Goal: Use online tool/utility: Utilize a website feature to perform a specific function

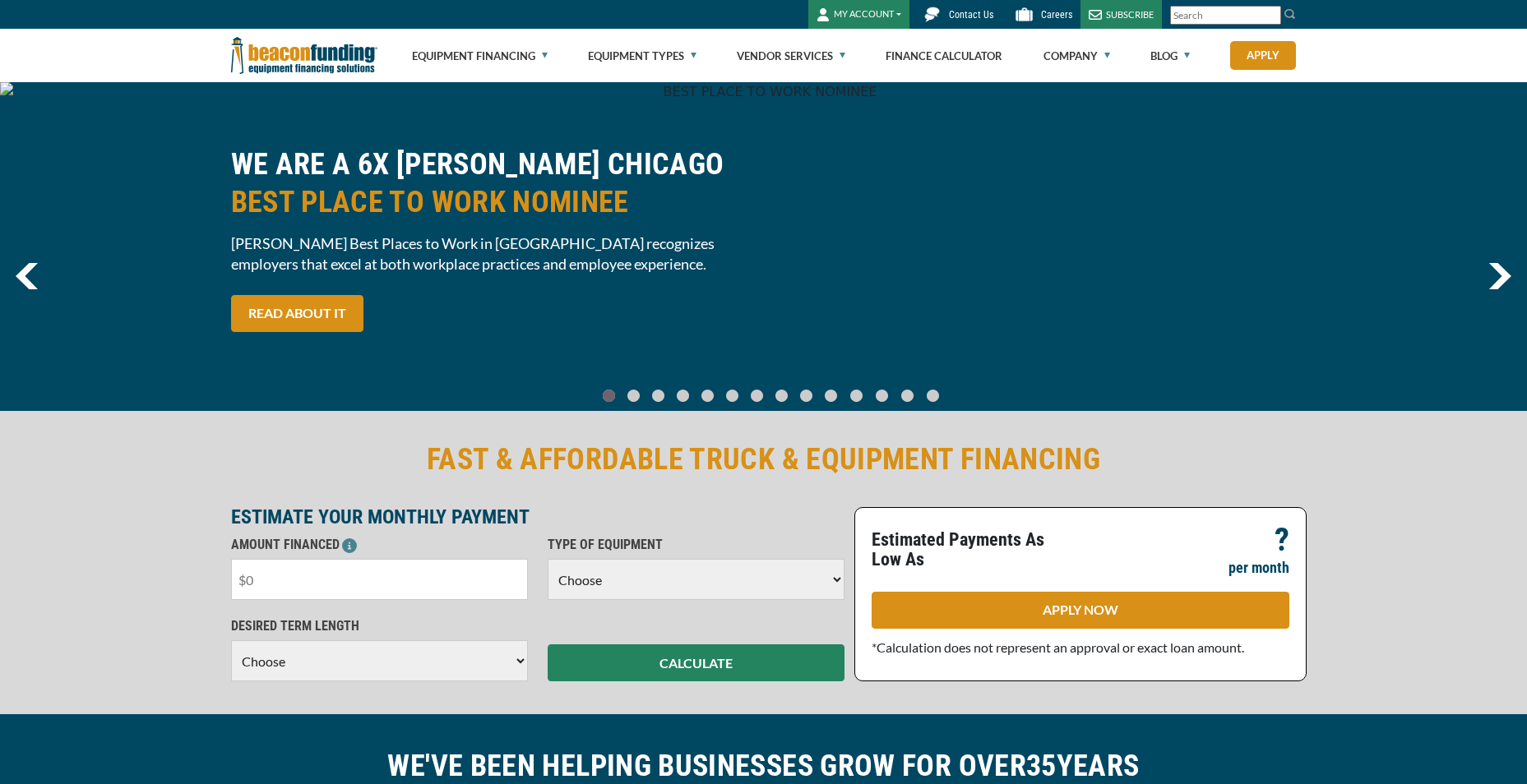
click at [311, 588] on input "text" at bounding box center [379, 580] width 297 height 41
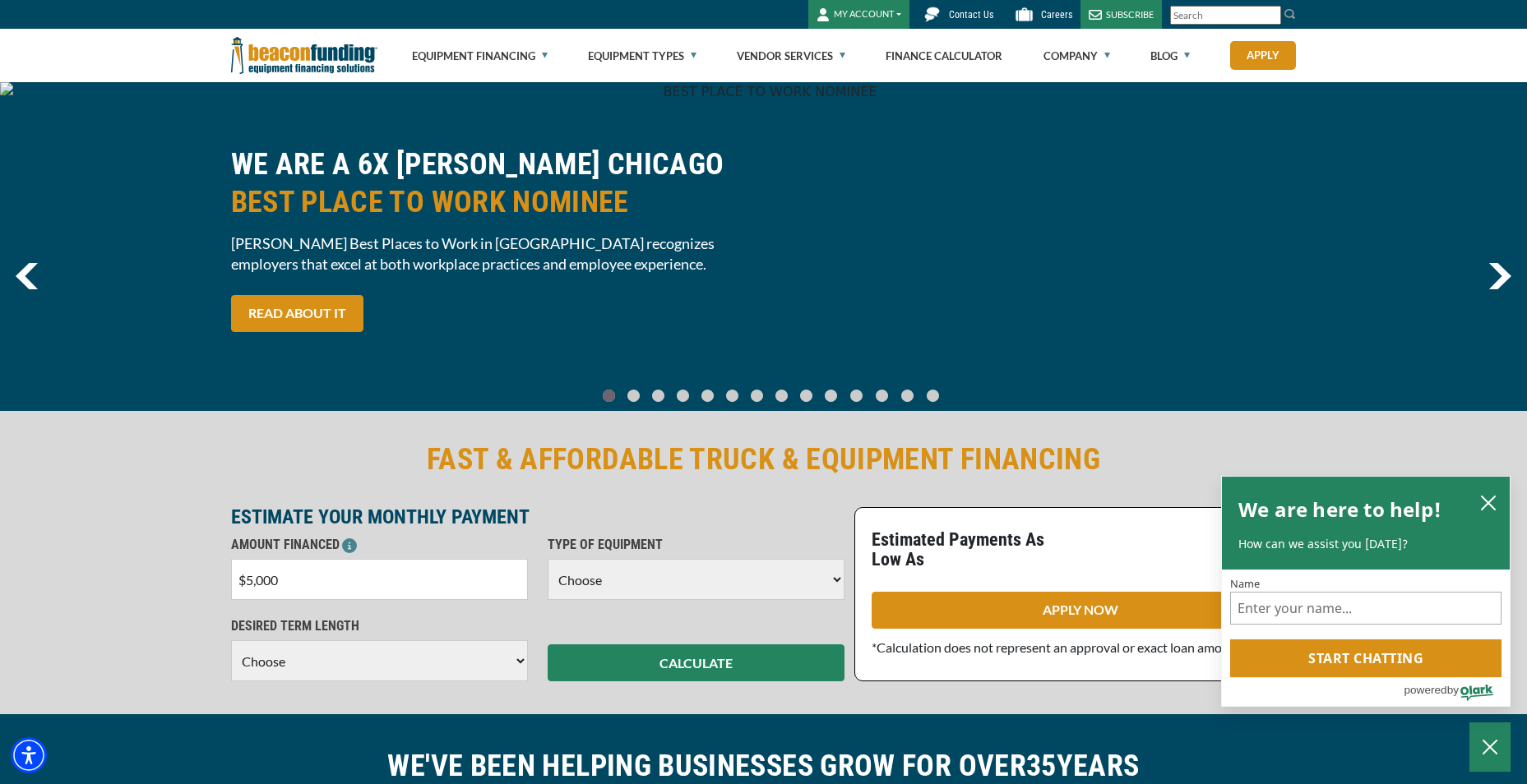
type input "$50,000"
click at [661, 589] on select "Choose Backhoe Boom/Bucket Truck Chipper Commercial Mower Crane DTG/DTF Printin…" at bounding box center [696, 580] width 297 height 41
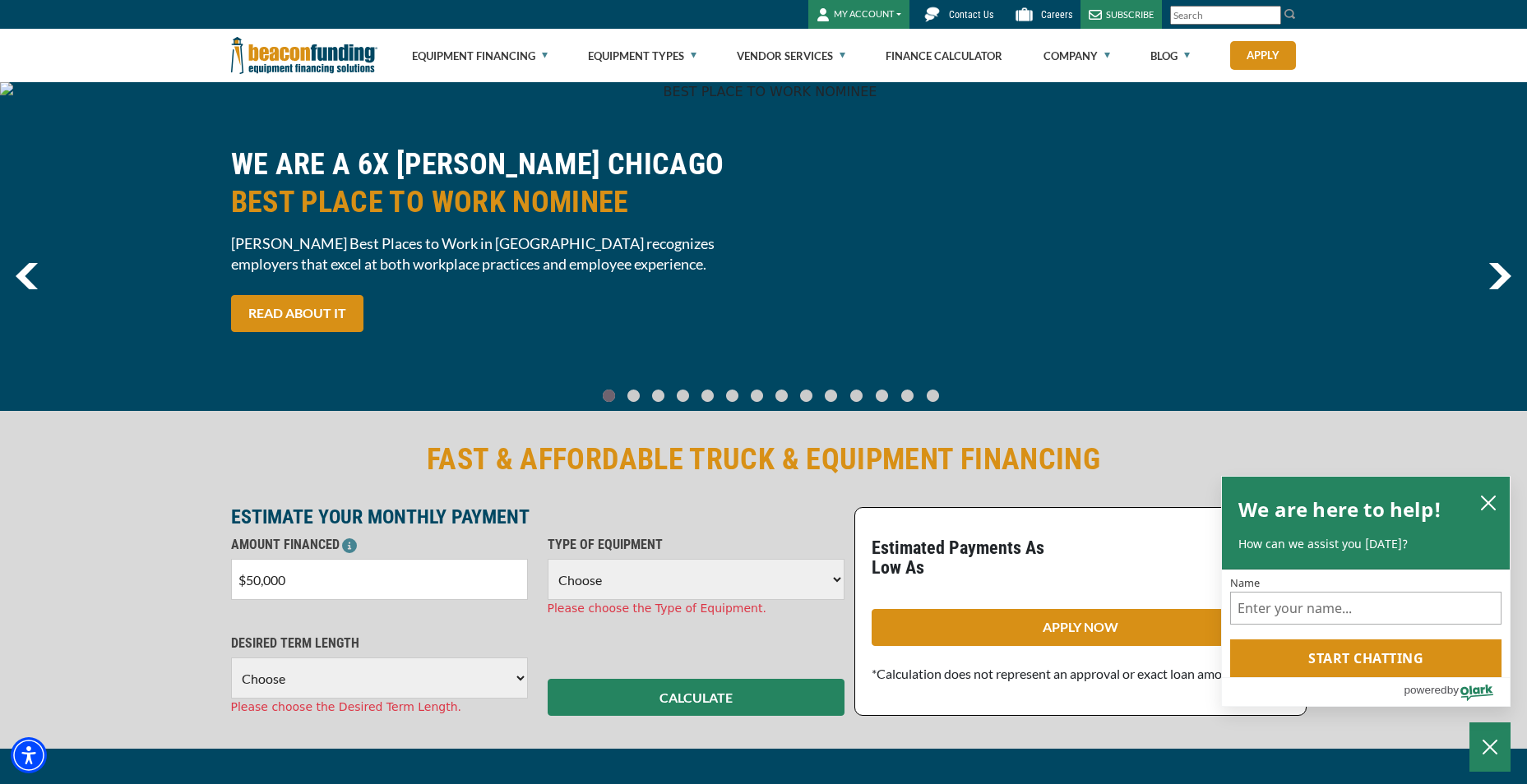
select select "5"
click at [548, 559] on select "Choose Backhoe Boom/Bucket Truck Chipper Commercial Mower Crane DTG/DTF Printin…" at bounding box center [696, 580] width 297 height 41
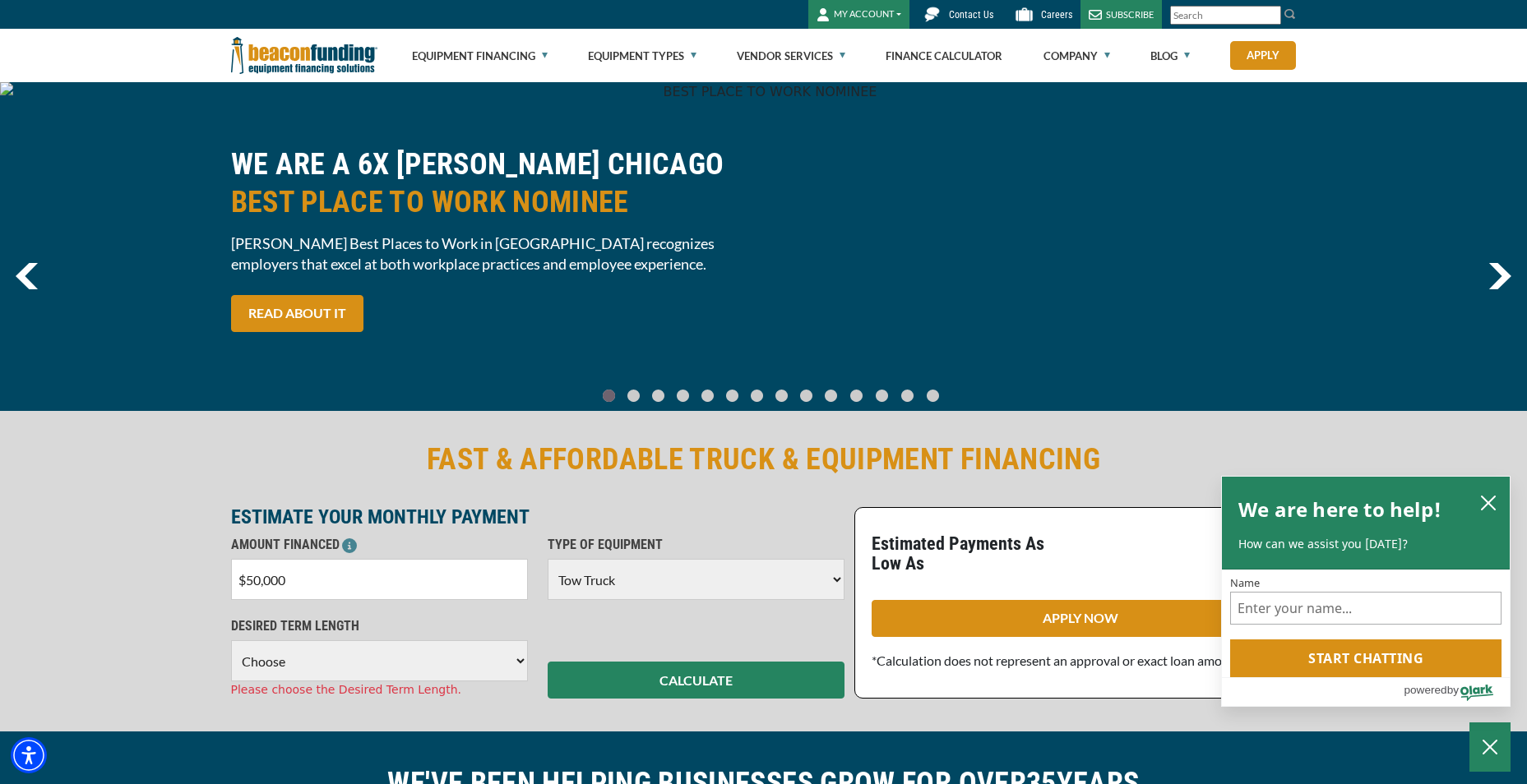
click at [337, 639] on div "DESIRED TERM LENGTH Choose 36 Months 48 Months 60 Months Please choose the Desi…" at bounding box center [380, 657] width 317 height 82
click at [339, 659] on select "Choose 36 Months 48 Months 60 Months" at bounding box center [379, 662] width 297 height 41
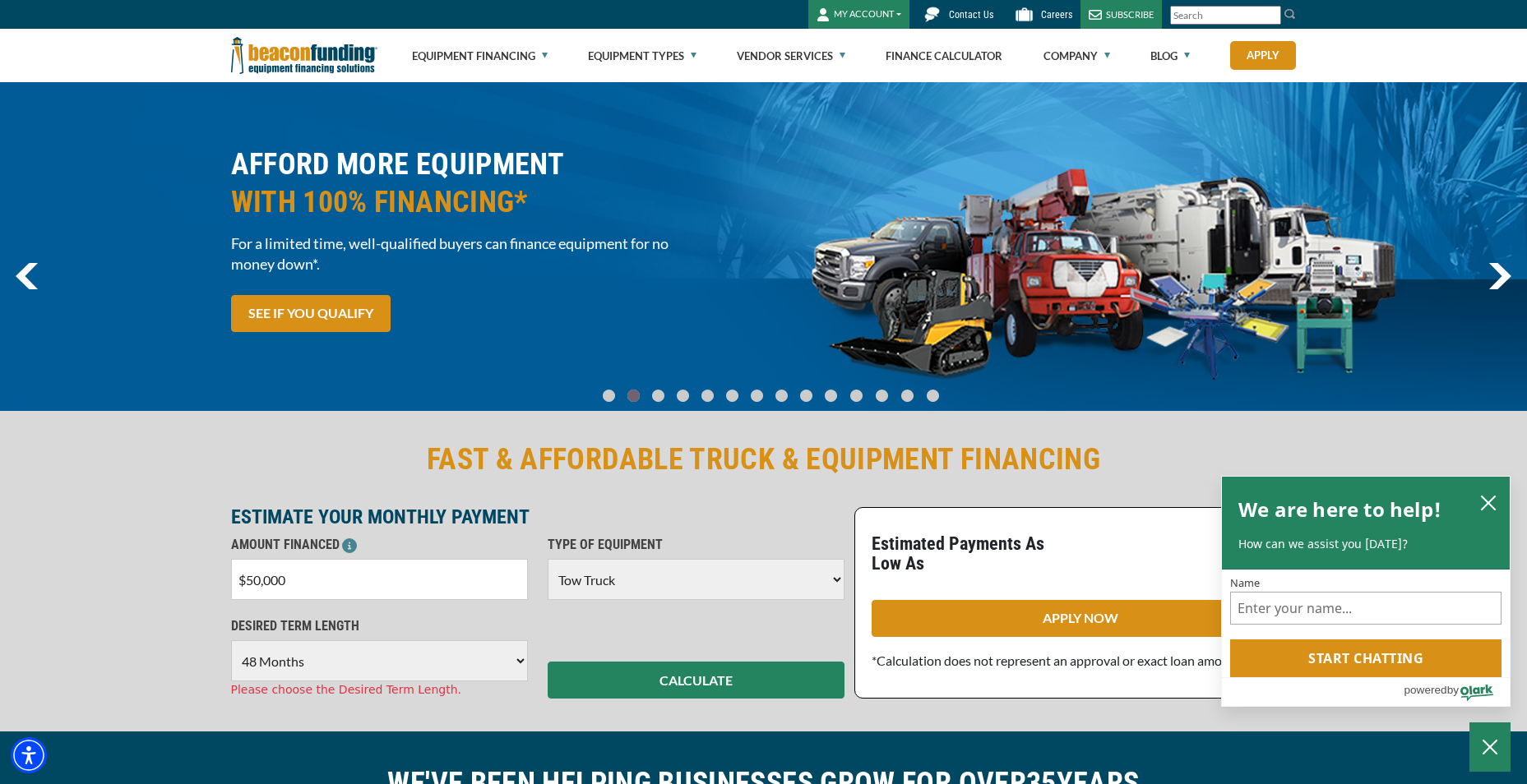
click at [231, 641] on select "Choose 36 Months 48 Months 60 Months" at bounding box center [379, 662] width 297 height 41
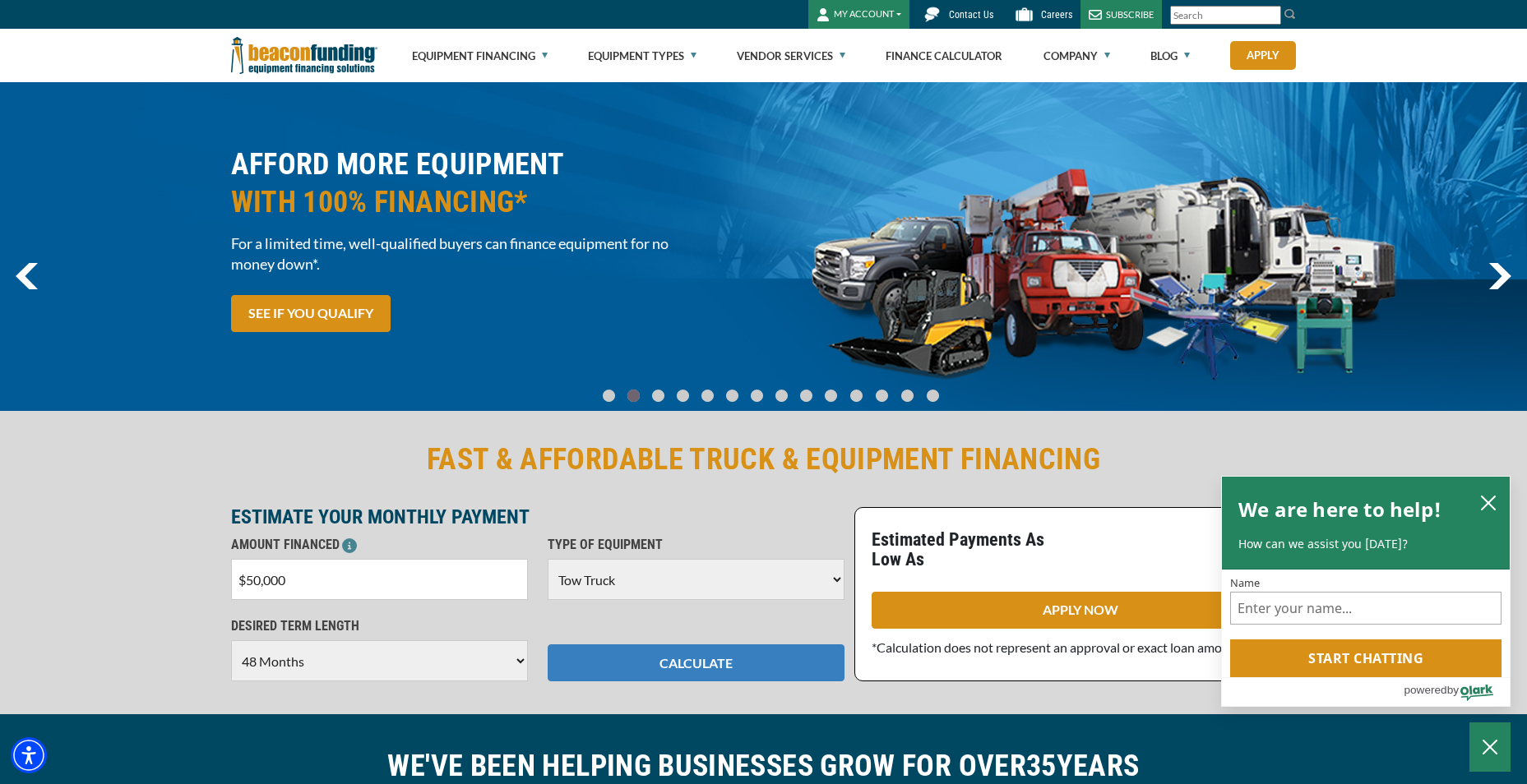
click at [619, 658] on button "CALCULATE" at bounding box center [696, 662] width 297 height 37
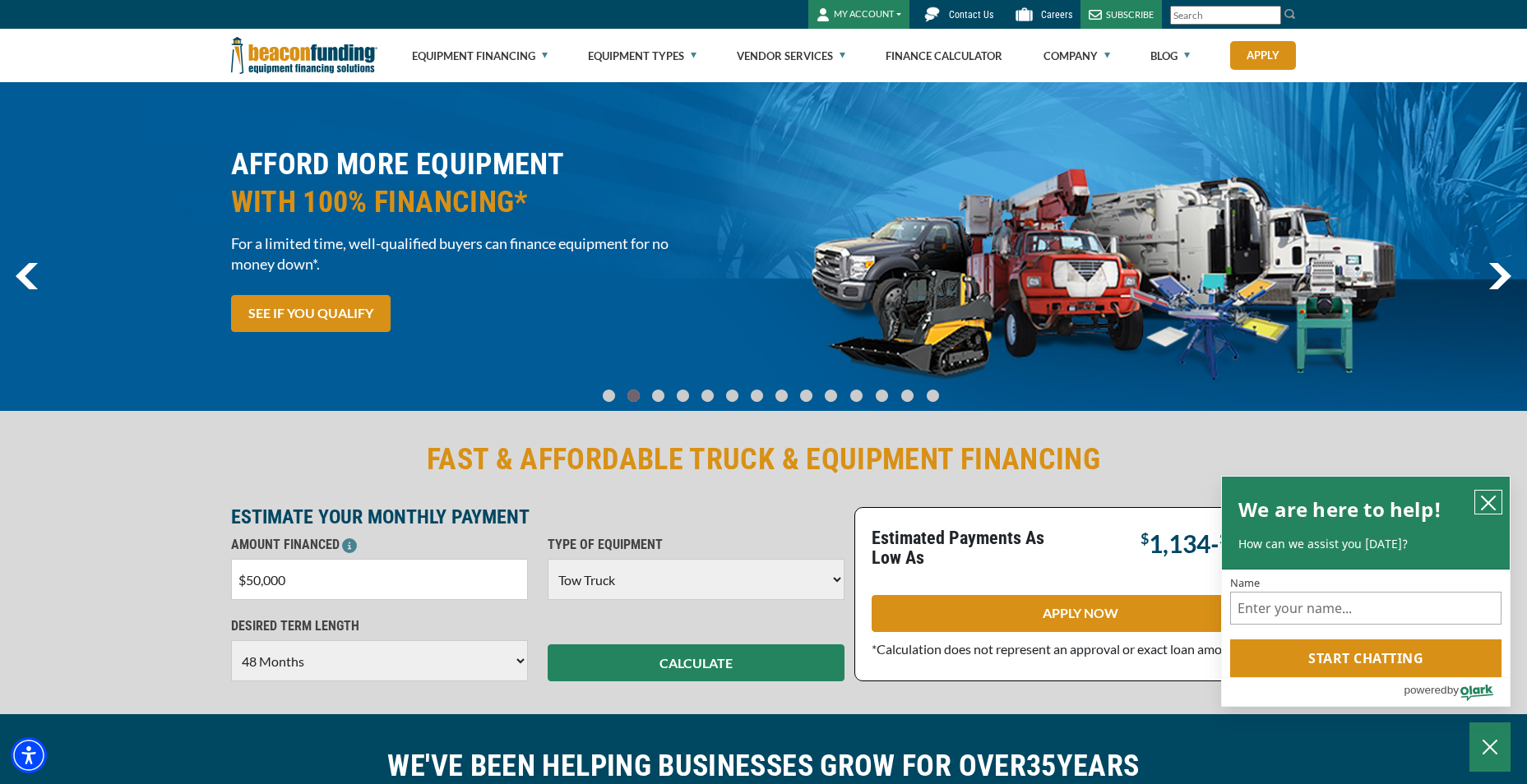
click at [1491, 502] on icon "close chatbox" at bounding box center [1487, 502] width 16 height 16
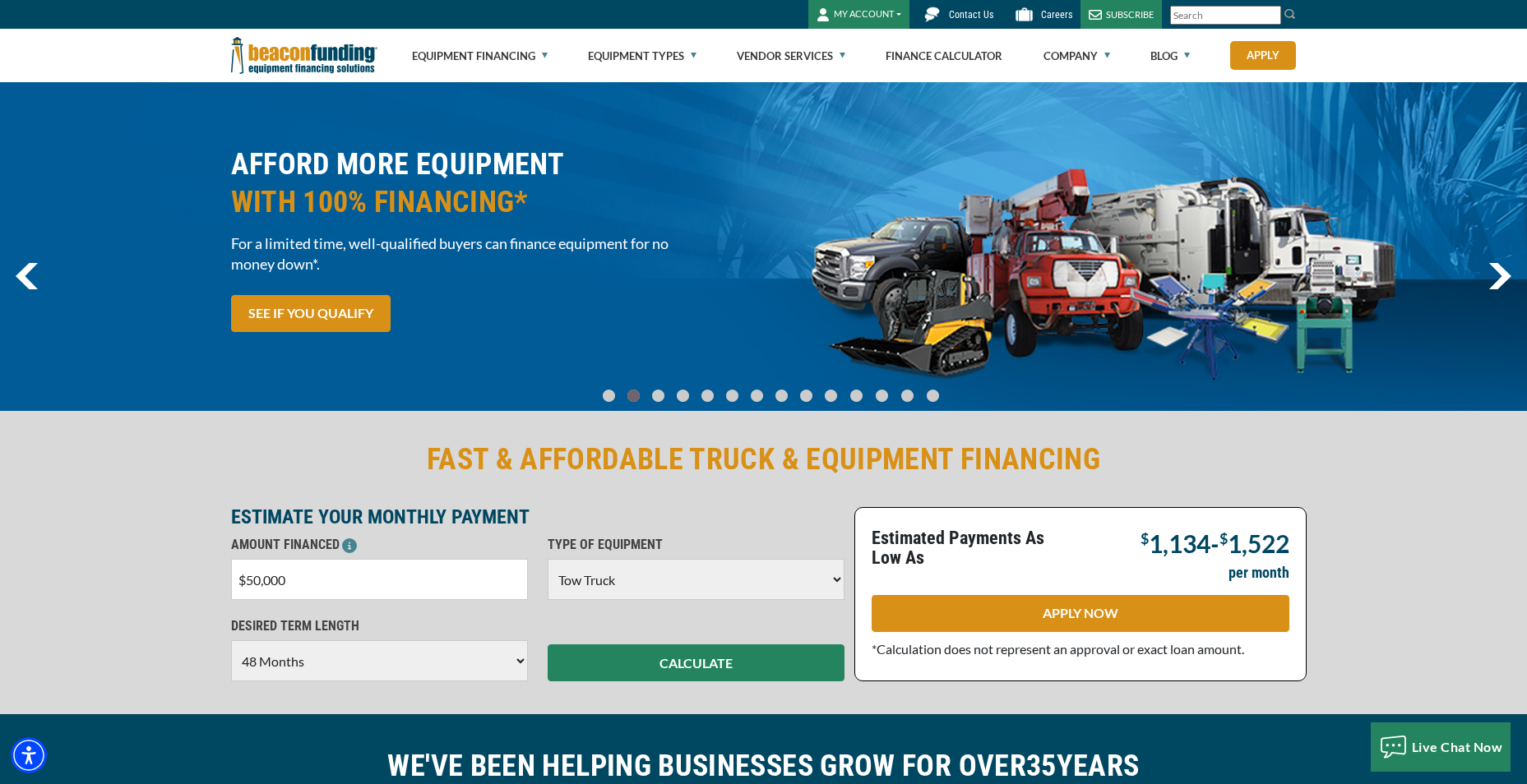
click at [472, 662] on select "Choose 36 Months 48 Months 60 Months" at bounding box center [379, 662] width 297 height 41
click at [231, 641] on select "Choose 36 Months 48 Months 60 Months" at bounding box center [379, 662] width 297 height 41
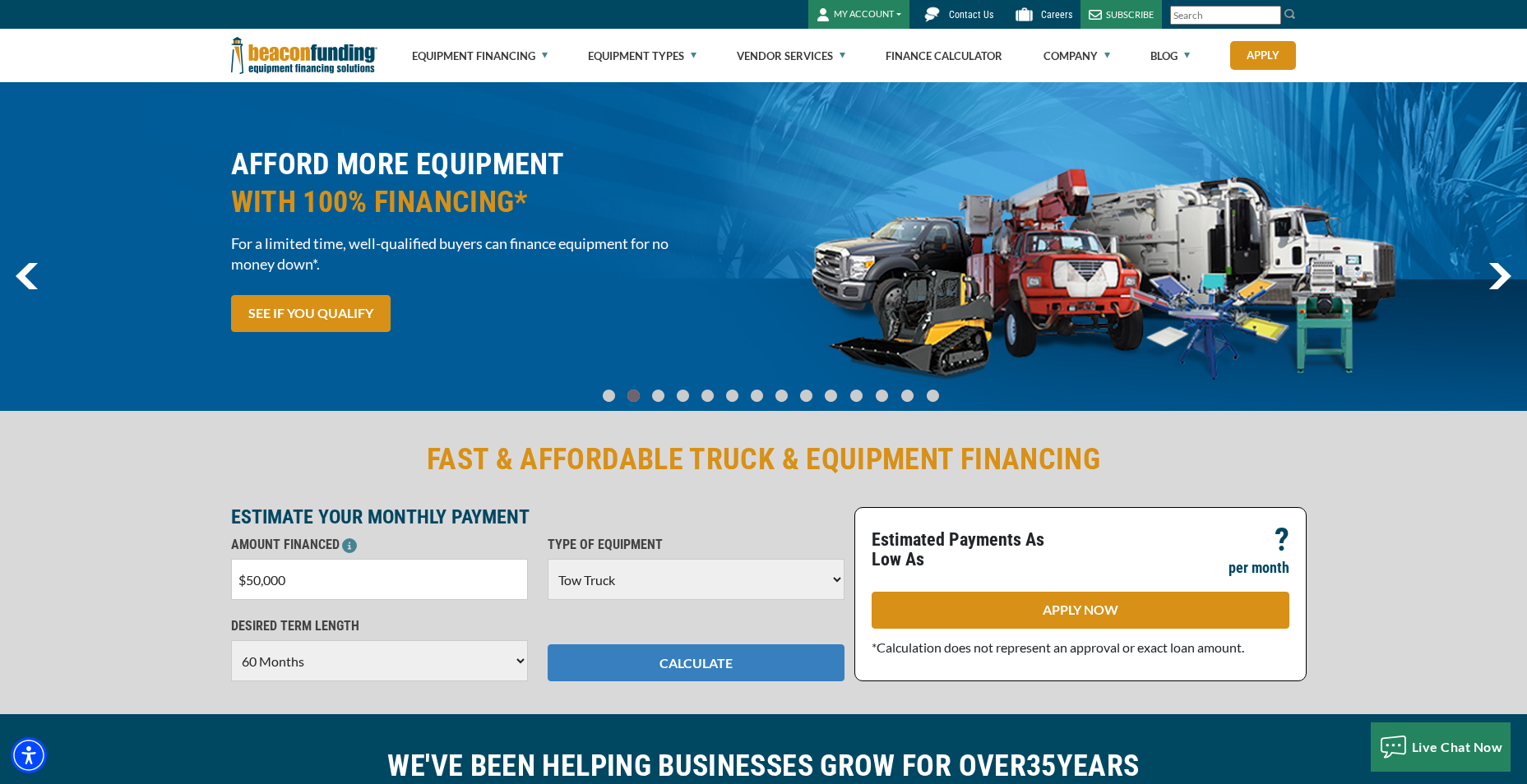
click at [653, 669] on button "CALCULATE" at bounding box center [696, 662] width 297 height 37
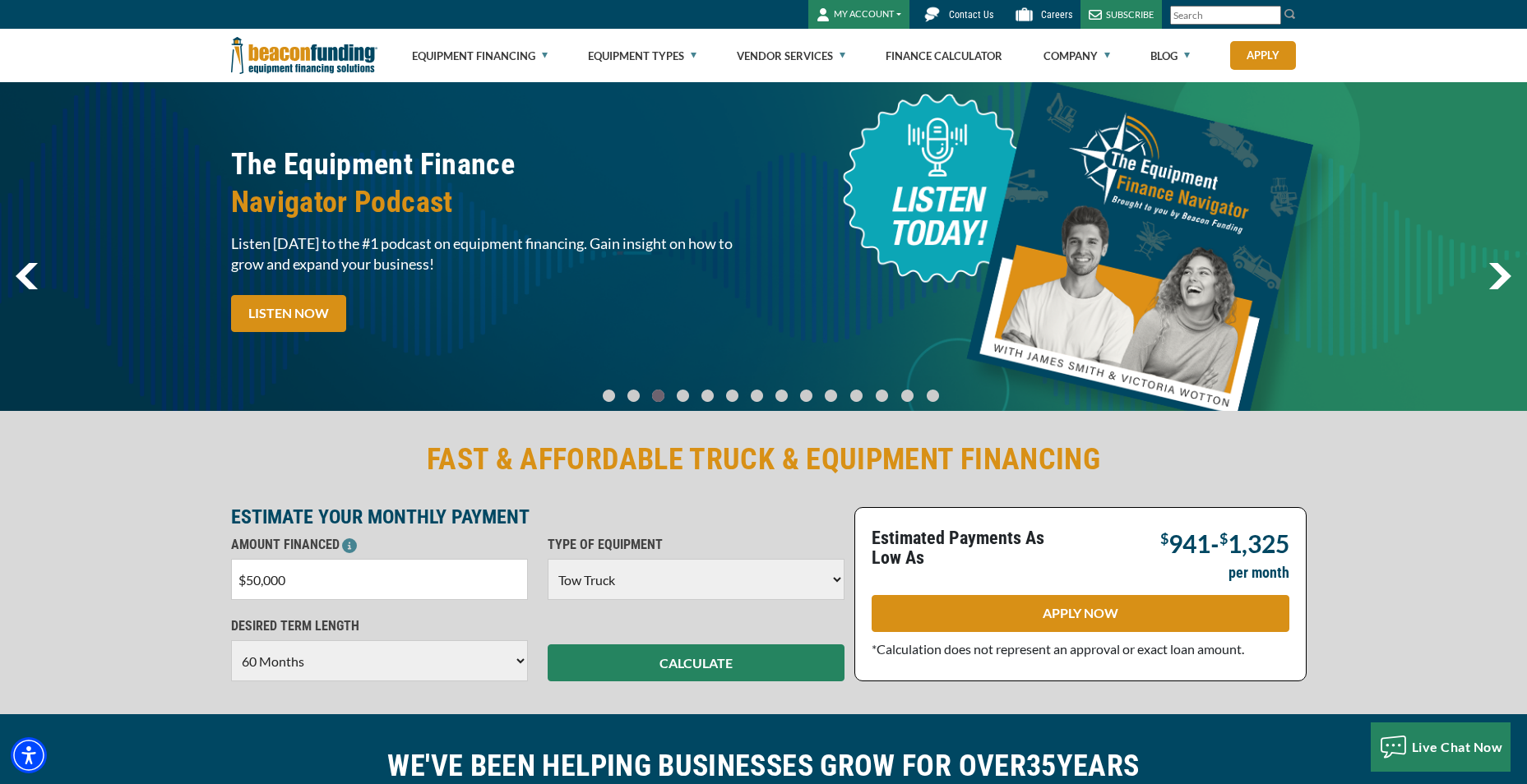
click at [444, 671] on select "Choose 36 Months 48 Months 60 Months" at bounding box center [379, 662] width 297 height 41
click at [231, 641] on select "Choose 36 Months 48 Months 60 Months" at bounding box center [379, 662] width 297 height 41
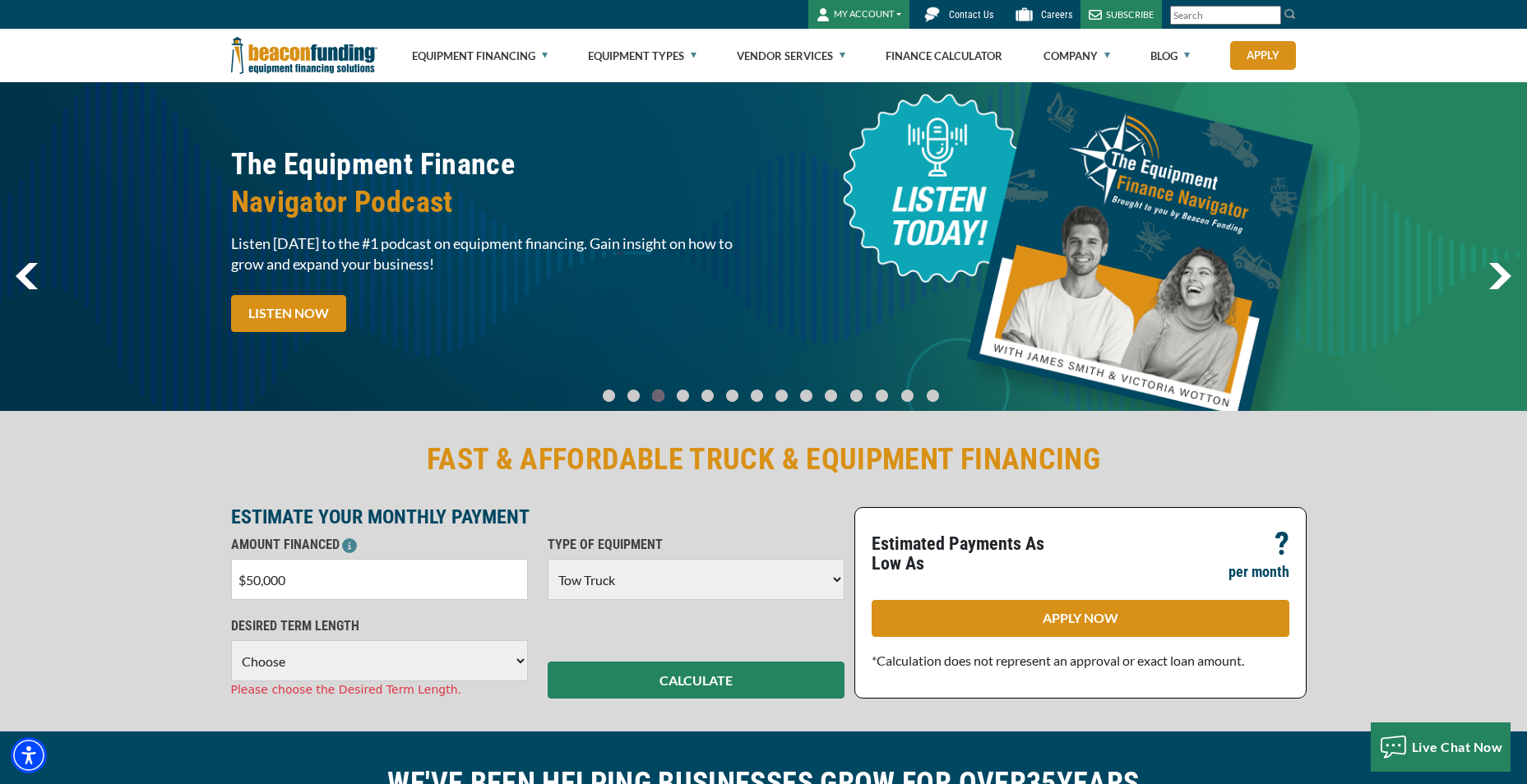
click at [453, 655] on select "Choose 36 Months 48 Months 60 Months" at bounding box center [379, 662] width 297 height 41
select select "36"
click at [231, 641] on select "Choose 36 Months 48 Months 60 Months" at bounding box center [379, 662] width 297 height 41
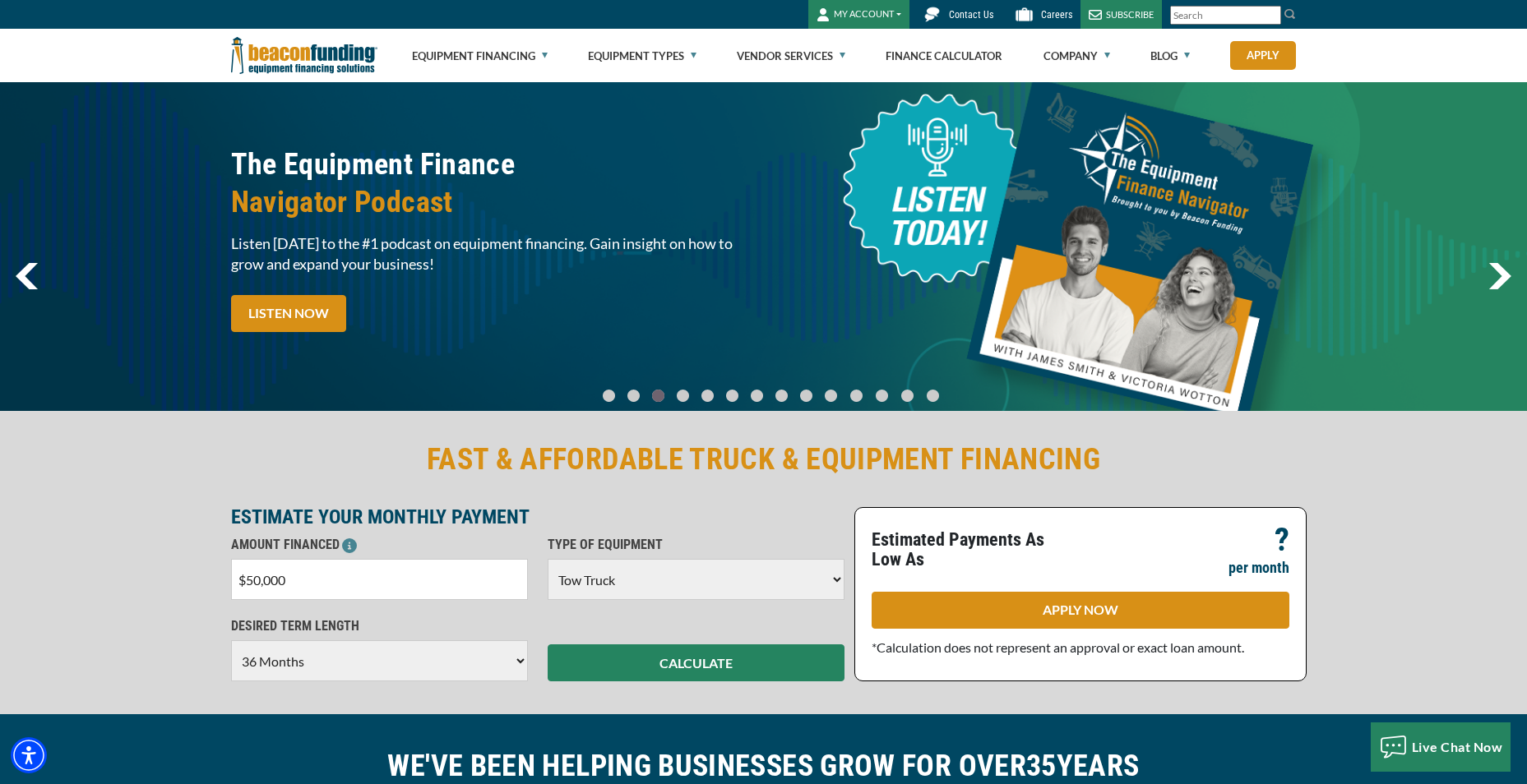
click at [654, 698] on div "FAST & AFFORDABLE TRUCK & EQUIPMENT FINANCING ESTIMATE YOUR MONTHLY PAYMENT AMO…" at bounding box center [764, 561] width 1527 height 306
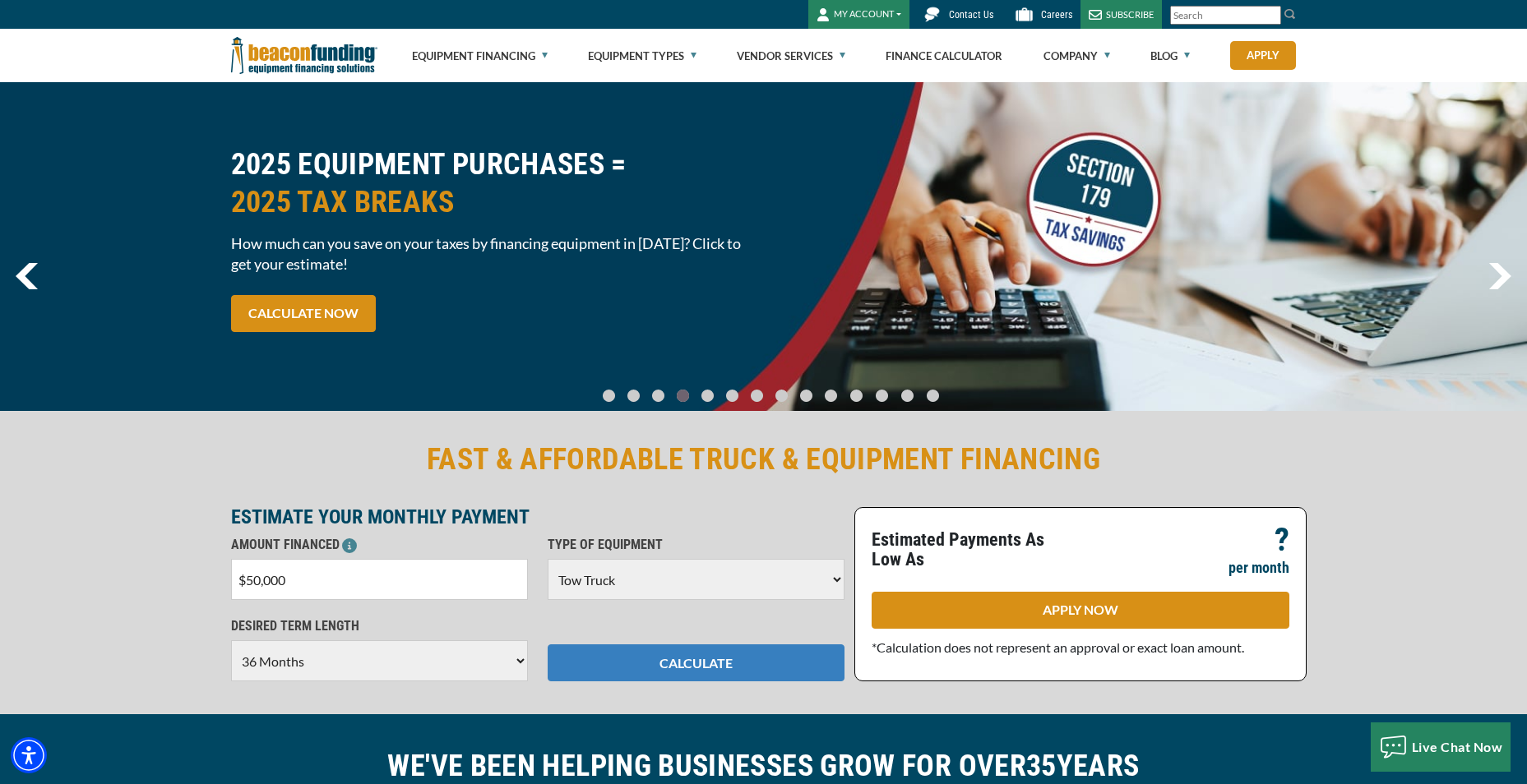
click at [680, 657] on button "CALCULATE" at bounding box center [696, 662] width 297 height 37
